Goal: Information Seeking & Learning: Learn about a topic

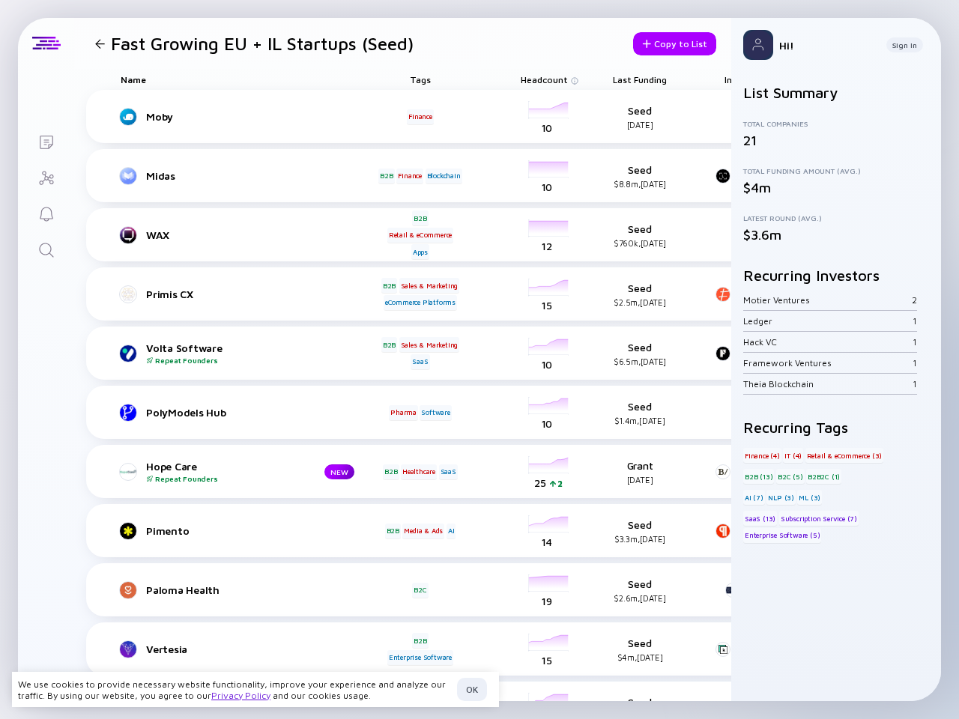
click at [479, 359] on div "Volta Software Repeat Founders B2B Sales & Marketing SaaS headcount-volta-softw…" at bounding box center [591, 353] width 1010 height 53
click at [251, 43] on h1 "Fast Growing EU + IL Startups (Seed)" at bounding box center [262, 43] width 303 height 21
click at [100, 43] on div at bounding box center [100, 44] width 10 height 10
click at [661, 43] on div "Copy to List" at bounding box center [674, 43] width 83 height 23
click at [243, 79] on div "Name" at bounding box center [244, 79] width 270 height 21
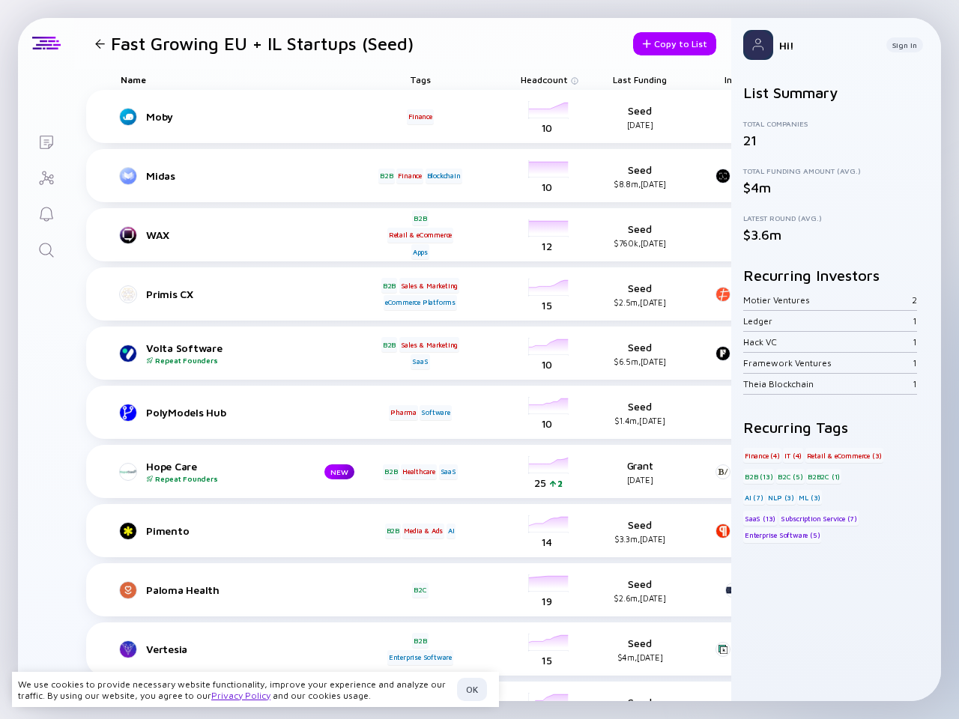
click at [420, 79] on div "Tags" at bounding box center [420, 79] width 84 height 21
click at [544, 79] on span "Headcount" at bounding box center [544, 79] width 47 height 11
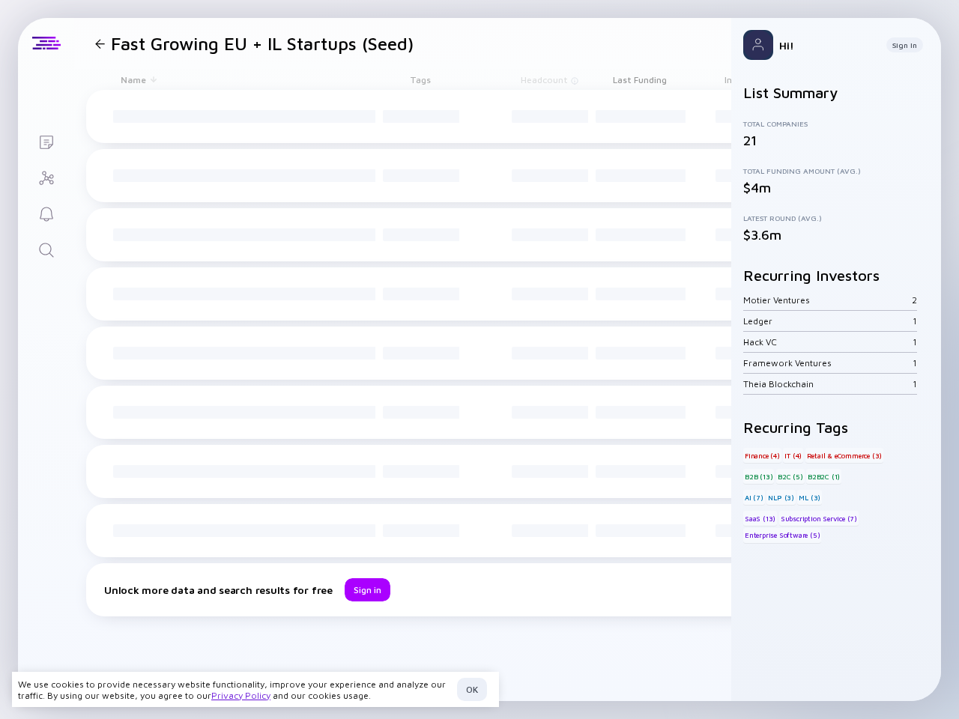
click at [640, 79] on span "Last Funding" at bounding box center [640, 79] width 54 height 11
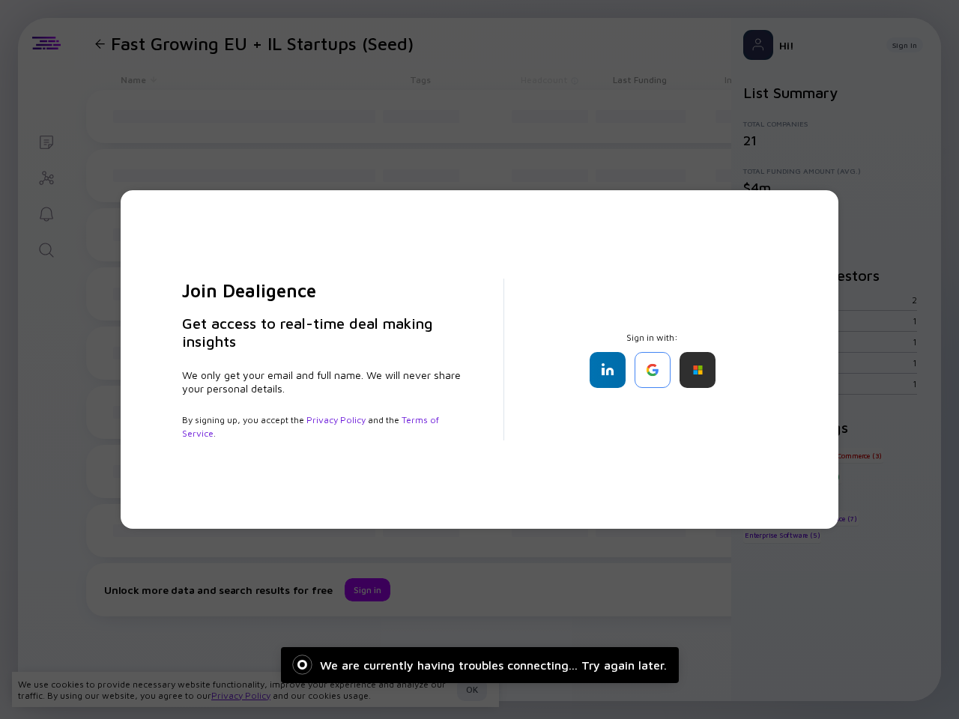
click at [100, 117] on div "Join Dealigence Get access to real-time deal making insights We only get your e…" at bounding box center [479, 359] width 959 height 719
click at [549, 117] on div "Join Dealigence Get access to real-time deal making insights We only get your e…" at bounding box center [479, 359] width 959 height 719
